Goal: Check status: Check status

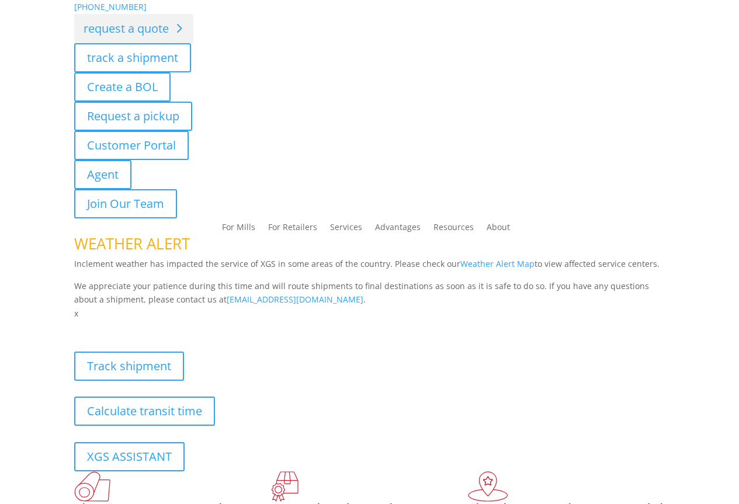
click at [158, 38] on link "request a quote" at bounding box center [133, 28] width 119 height 29
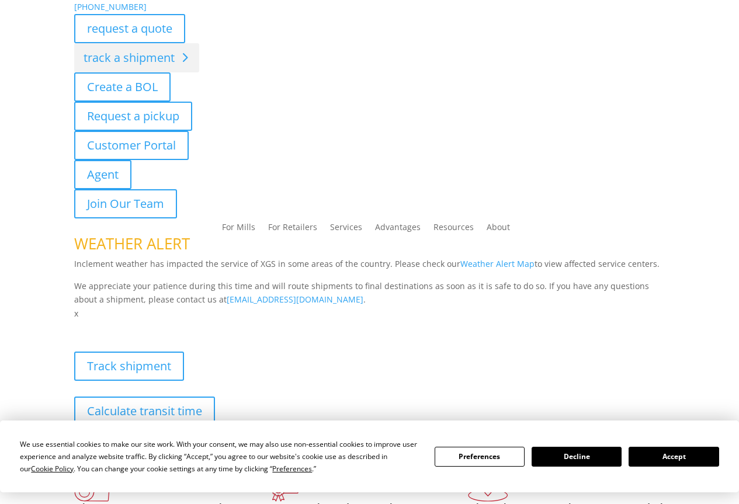
click at [116, 56] on link "track a shipment" at bounding box center [136, 57] width 125 height 29
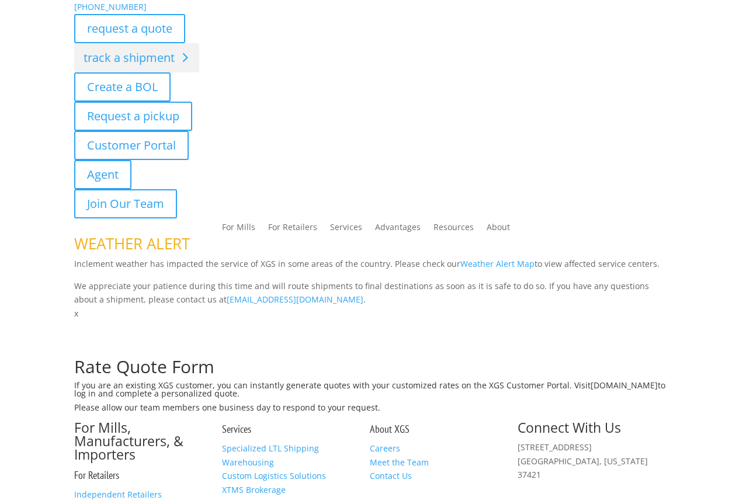
click at [123, 67] on link "track a shipment" at bounding box center [136, 57] width 125 height 29
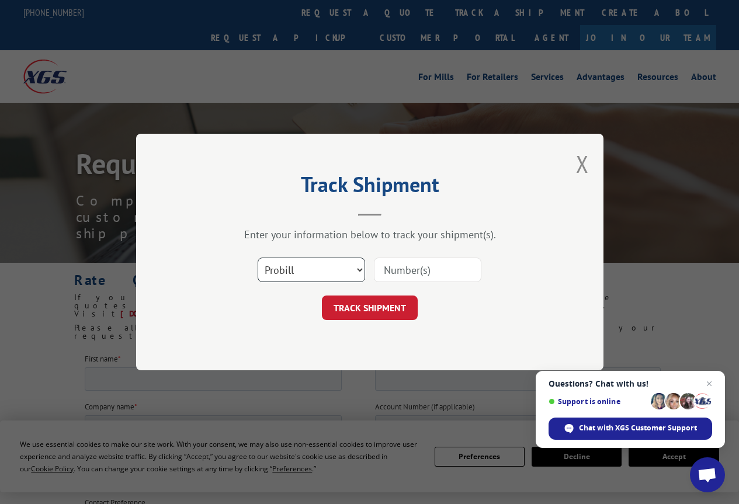
click at [359, 272] on select "Select category... Probill BOL PO" at bounding box center [312, 270] width 108 height 25
select select "po"
click at [258, 258] on select "Select category... Probill BOL PO" at bounding box center [312, 270] width 108 height 25
drag, startPoint x: 392, startPoint y: 252, endPoint x: 398, endPoint y: 270, distance: 19.0
click at [393, 256] on div "Select category... Probill BOL PO" at bounding box center [370, 270] width 351 height 39
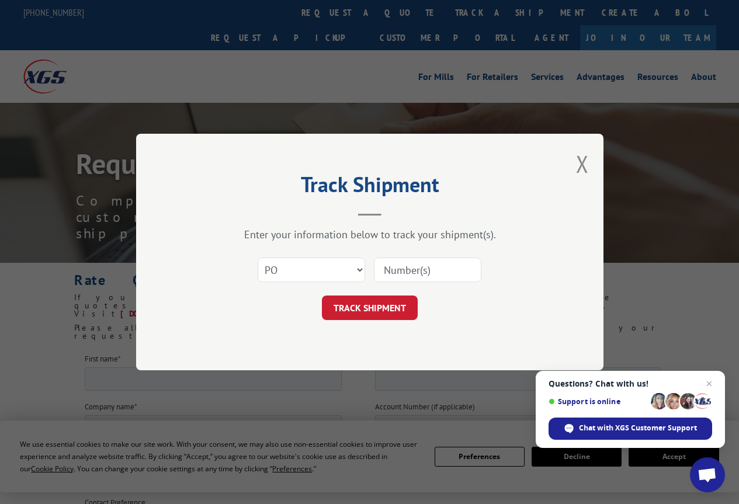
click at [407, 280] on div "Select category... Probill BOL PO" at bounding box center [370, 270] width 351 height 39
click at [405, 277] on input at bounding box center [428, 270] width 108 height 25
type input "7311"
click at [364, 305] on button "TRACK SHIPMENT" at bounding box center [370, 308] width 96 height 25
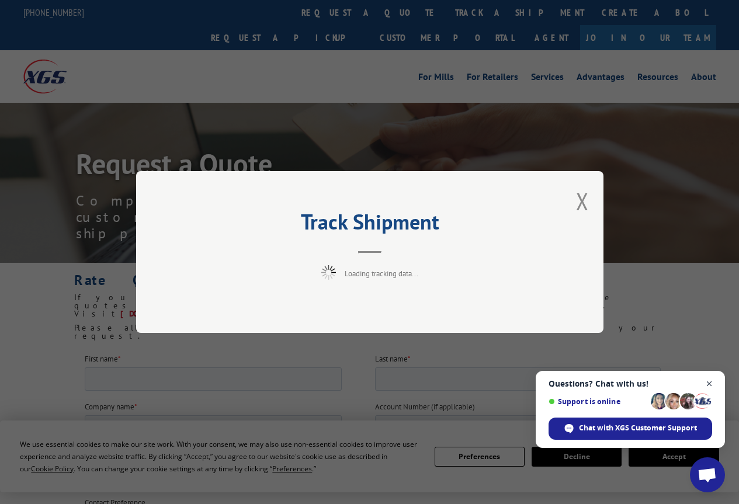
click at [708, 381] on span "Close chat" at bounding box center [709, 384] width 15 height 15
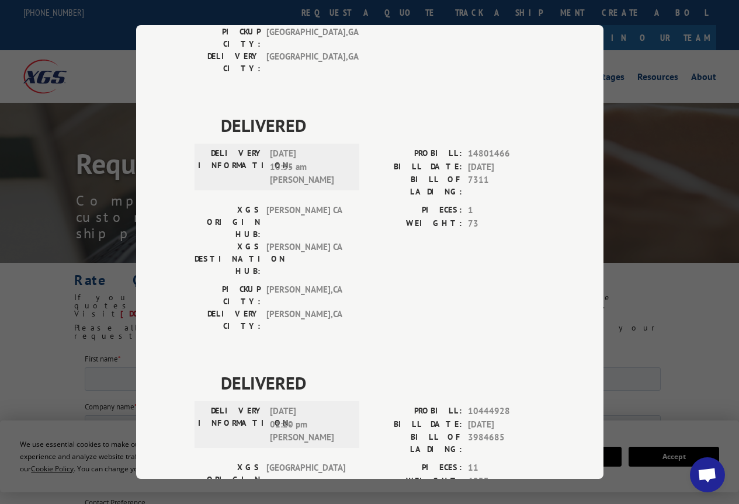
scroll to position [584, 0]
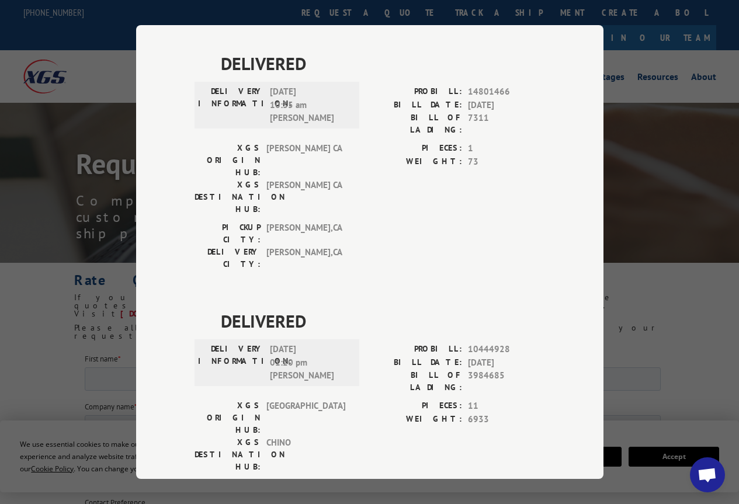
drag, startPoint x: 705, startPoint y: 310, endPoint x: 694, endPoint y: 352, distance: 43.5
click at [704, 327] on div "Track Shipment DELIVERED DELIVERY INFORMATION: 12/13/2021 03:10 pm Auto POD Cro…" at bounding box center [369, 252] width 739 height 504
drag, startPoint x: 699, startPoint y: 261, endPoint x: 690, endPoint y: 250, distance: 14.5
click at [702, 254] on div "Track Shipment DELIVERED DELIVERY INFORMATION: 12/13/2021 03:10 pm Auto POD Cro…" at bounding box center [369, 252] width 739 height 504
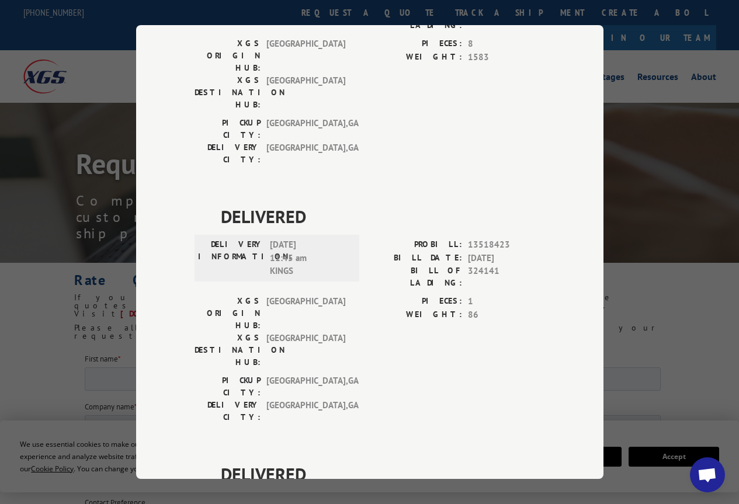
scroll to position [0, 0]
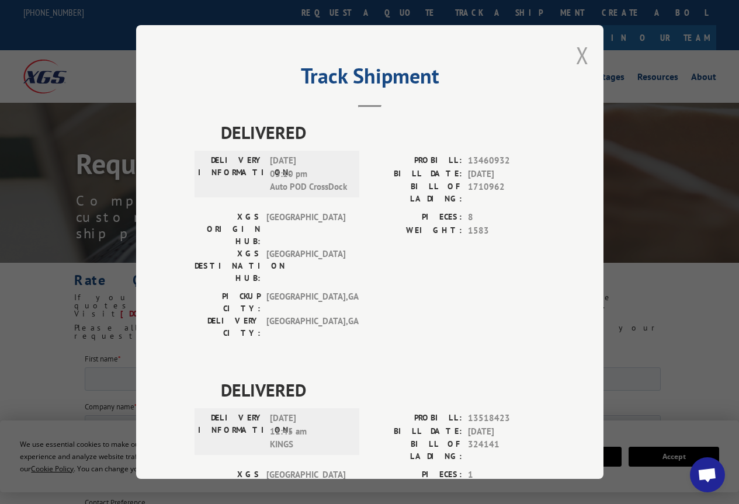
click at [579, 58] on button "Close modal" at bounding box center [582, 55] width 13 height 31
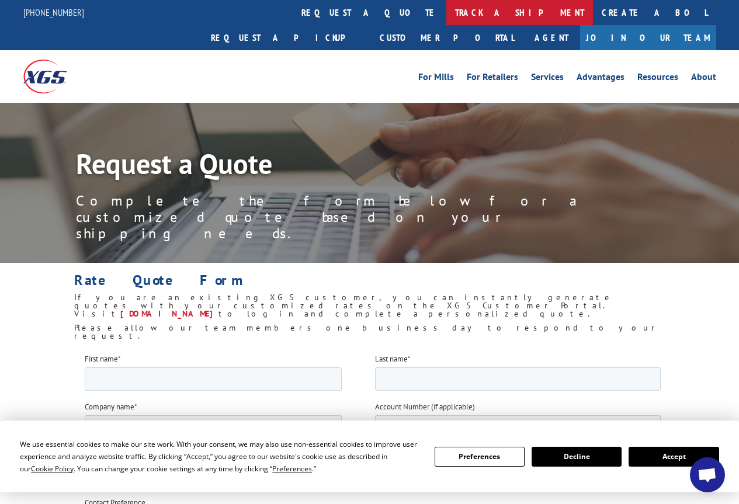
click at [446, 12] on link "track a shipment" at bounding box center [519, 12] width 147 height 25
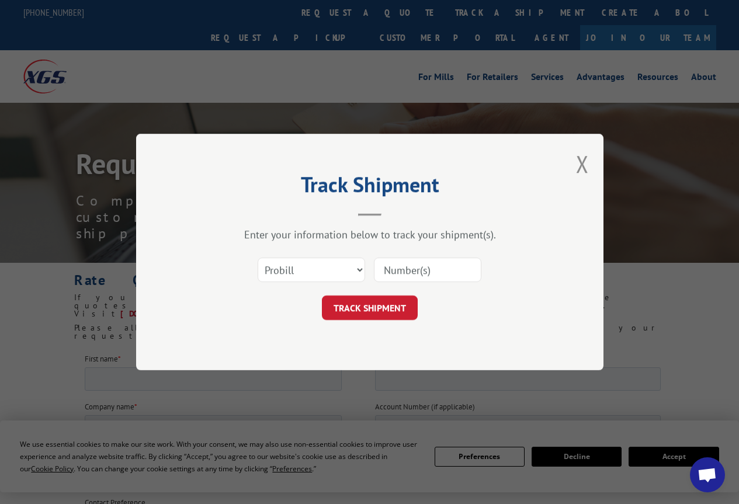
click at [591, 162] on div "Track Shipment Enter your information below to track your shipment(s). Select c…" at bounding box center [369, 252] width 467 height 237
click at [581, 161] on button "Close modal" at bounding box center [582, 163] width 13 height 31
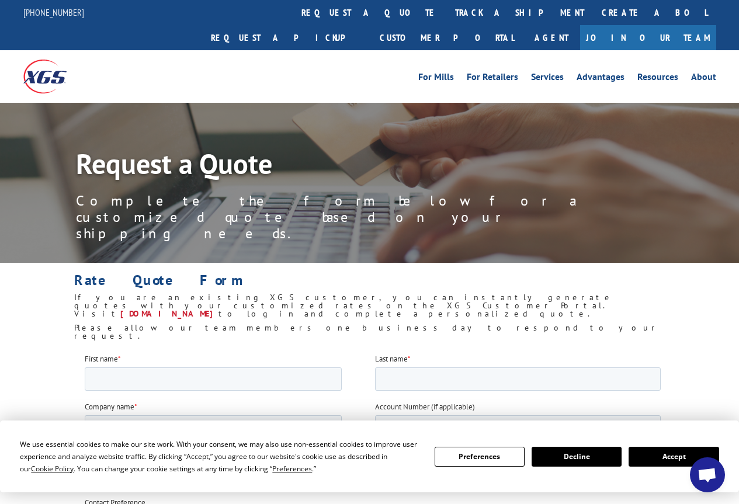
drag, startPoint x: 663, startPoint y: 448, endPoint x: 671, endPoint y: 462, distance: 16.0
click at [671, 462] on button "Accept" at bounding box center [674, 457] width 90 height 20
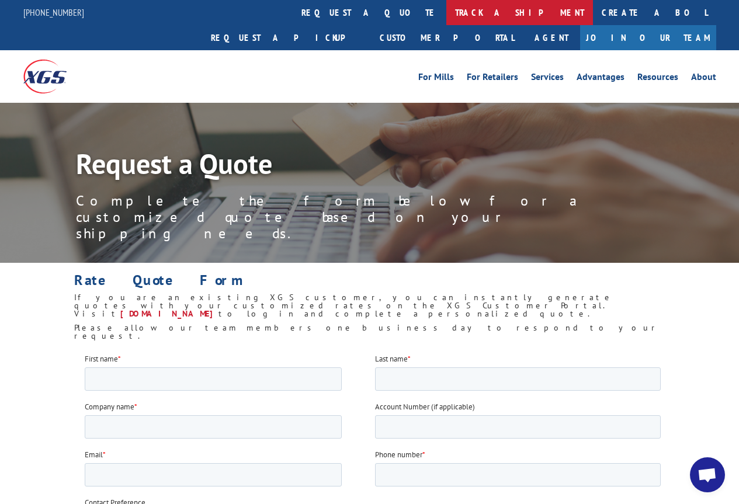
click at [446, 8] on link "track a shipment" at bounding box center [519, 12] width 147 height 25
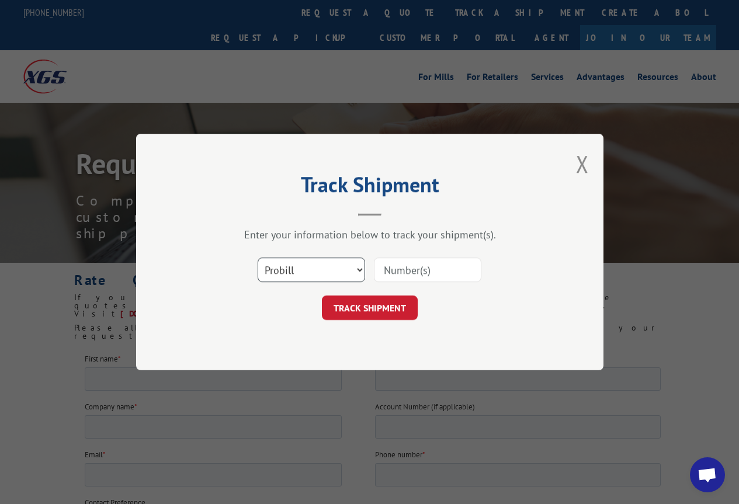
click at [360, 269] on select "Select category... Probill BOL PO" at bounding box center [312, 270] width 108 height 25
select select "bol"
click at [258, 258] on select "Select category... Probill BOL PO" at bounding box center [312, 270] width 108 height 25
click at [396, 273] on input at bounding box center [428, 270] width 108 height 25
type input "827152547"
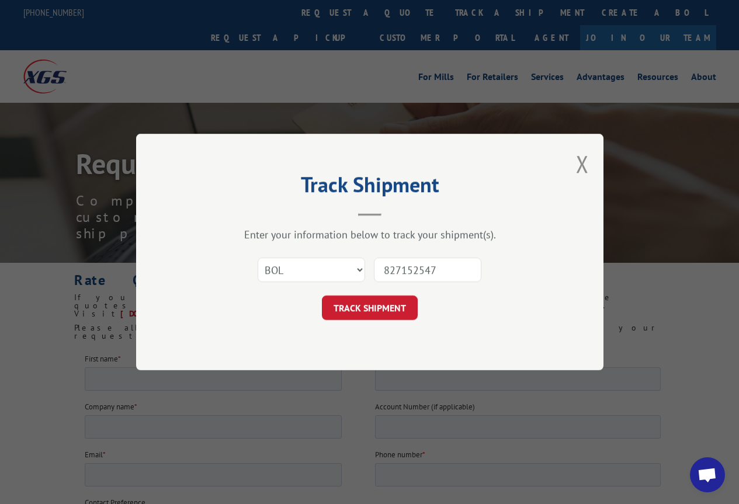
click at [366, 310] on button "TRACK SHIPMENT" at bounding box center [370, 308] width 96 height 25
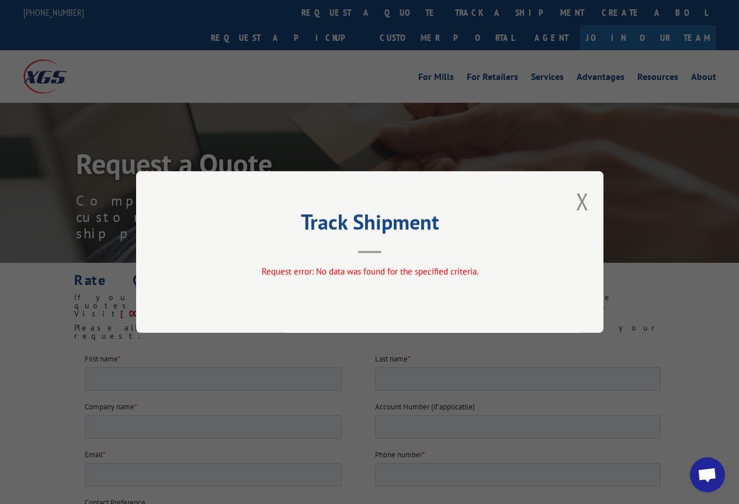
click at [579, 200] on button "Close modal" at bounding box center [582, 201] width 13 height 31
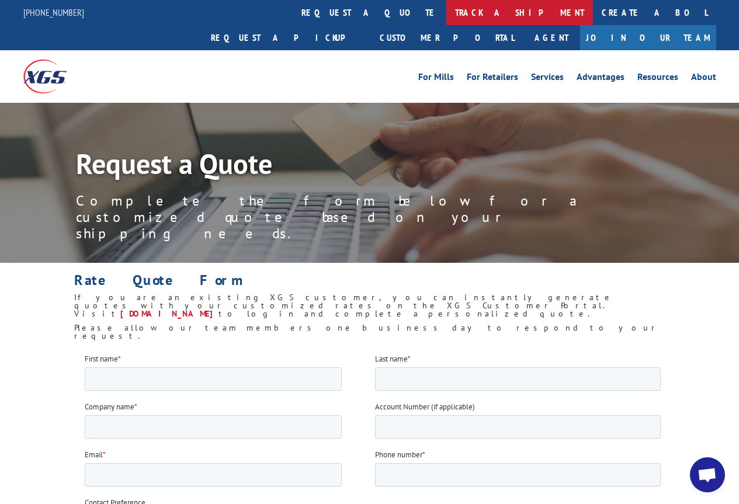
click at [446, 12] on link "track a shipment" at bounding box center [519, 12] width 147 height 25
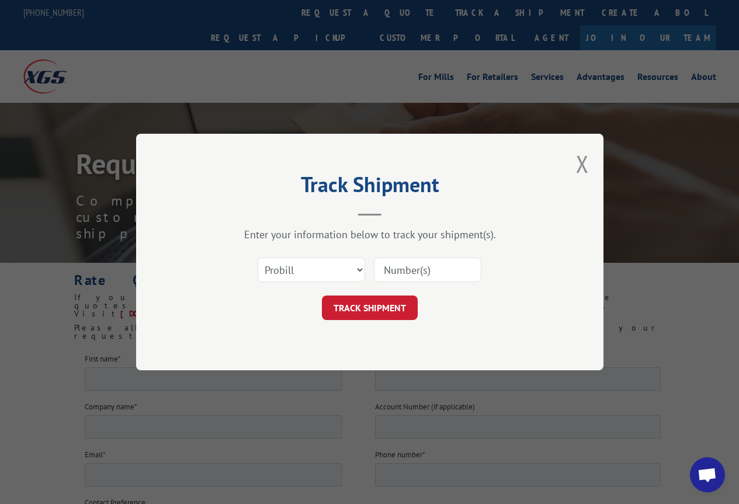
click at [400, 273] on input at bounding box center [428, 270] width 108 height 25
type input "827152547"
click at [380, 309] on button "TRACK SHIPMENT" at bounding box center [370, 308] width 96 height 25
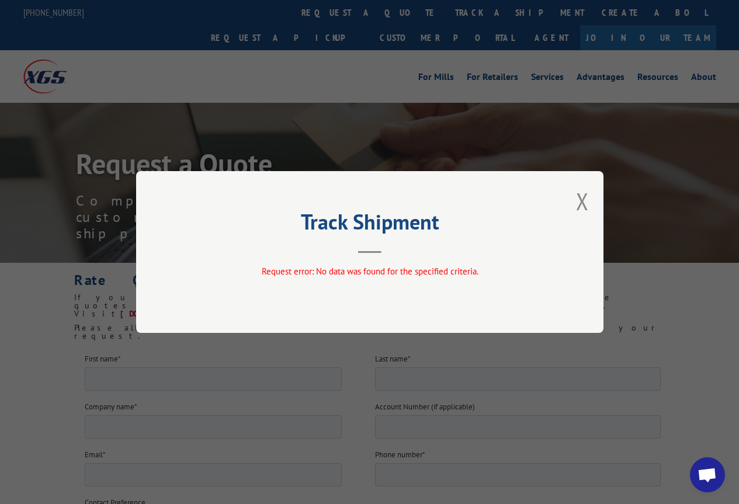
click at [579, 197] on button "Close modal" at bounding box center [582, 201] width 13 height 31
